Goal: Transaction & Acquisition: Purchase product/service

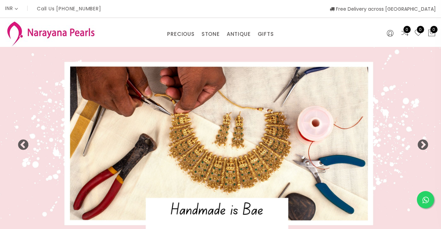
select select "INR"
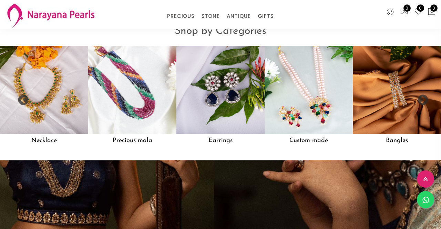
scroll to position [553, 0]
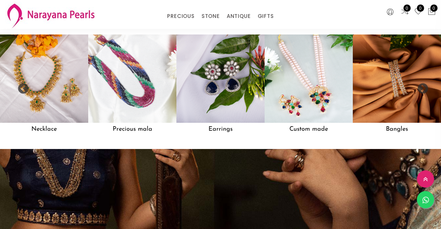
click at [59, 105] on img at bounding box center [44, 78] width 88 height 88
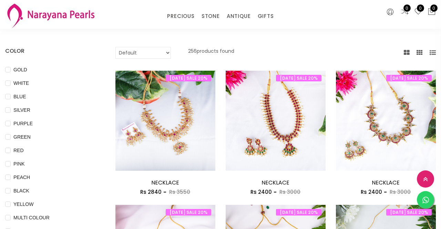
scroll to position [41, 0]
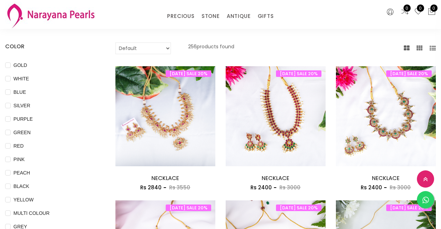
click at [10, 96] on input "BLUE" at bounding box center [8, 97] width 6 height 16
checkbox input "true"
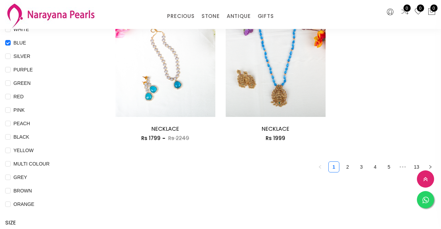
scroll to position [91, 0]
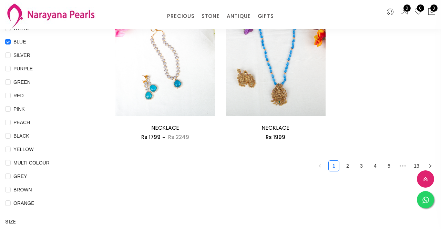
click at [429, 167] on icon "right" at bounding box center [430, 166] width 4 height 4
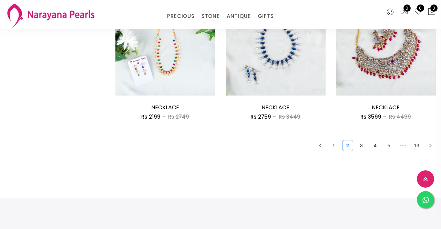
scroll to position [921, 0]
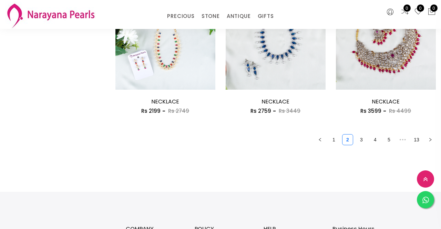
click at [416, 145] on link "13" at bounding box center [416, 139] width 10 height 10
